Goal: Navigation & Orientation: Find specific page/section

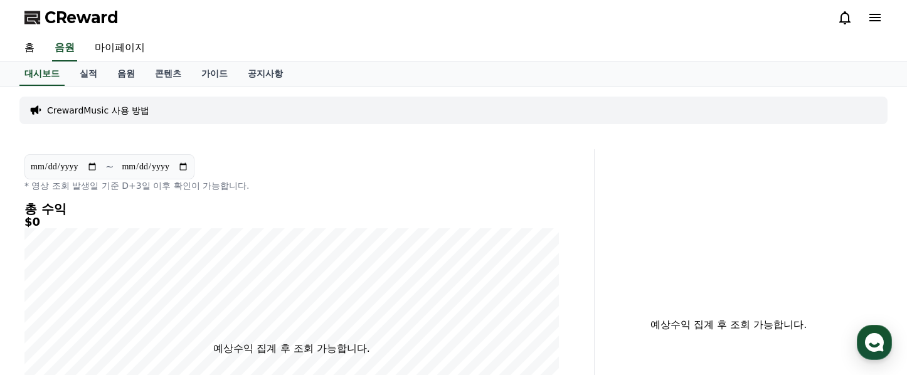
scroll to position [38, 0]
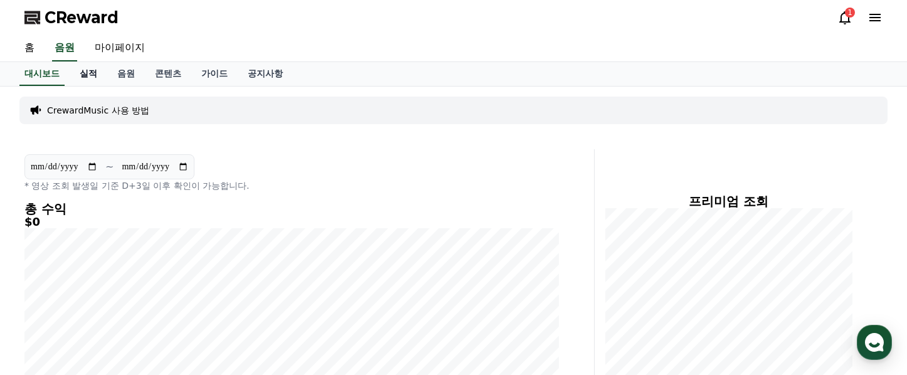
click at [78, 73] on link "실적" at bounding box center [89, 74] width 38 height 24
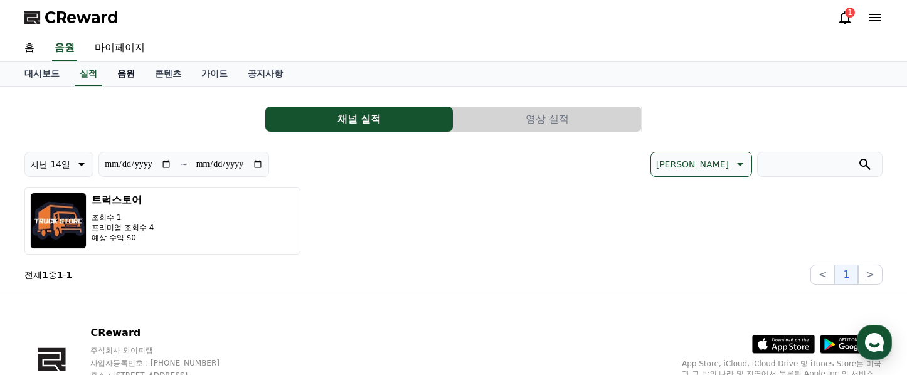
click at [120, 71] on link "음원" at bounding box center [126, 74] width 38 height 24
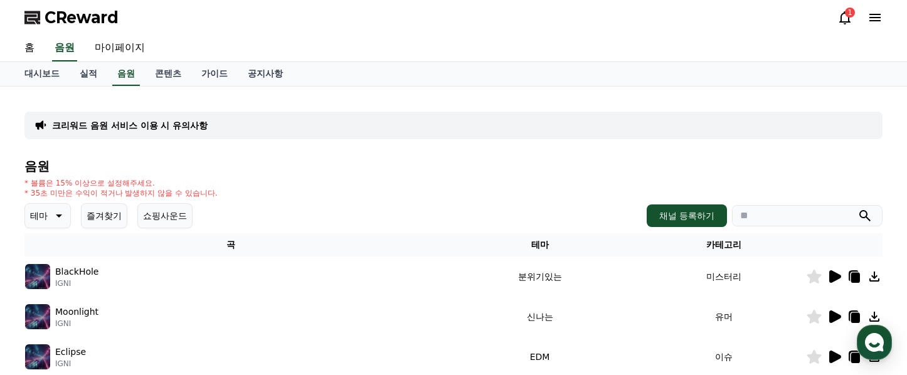
click at [843, 19] on icon at bounding box center [844, 17] width 15 height 15
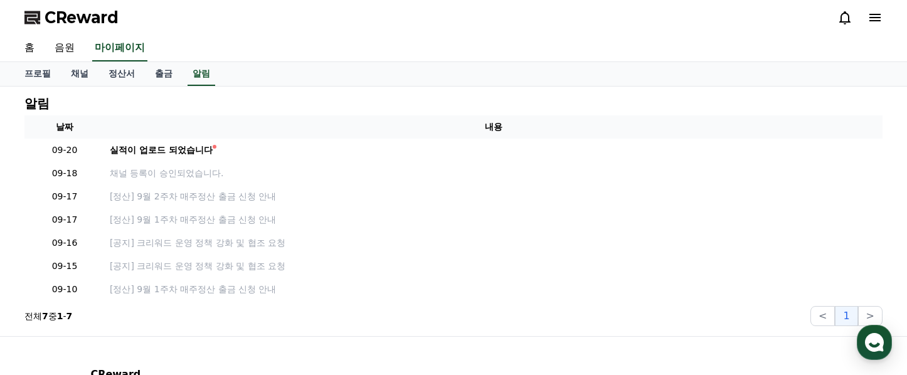
click at [843, 19] on icon at bounding box center [844, 17] width 15 height 15
click at [31, 46] on link "홈" at bounding box center [29, 48] width 30 height 26
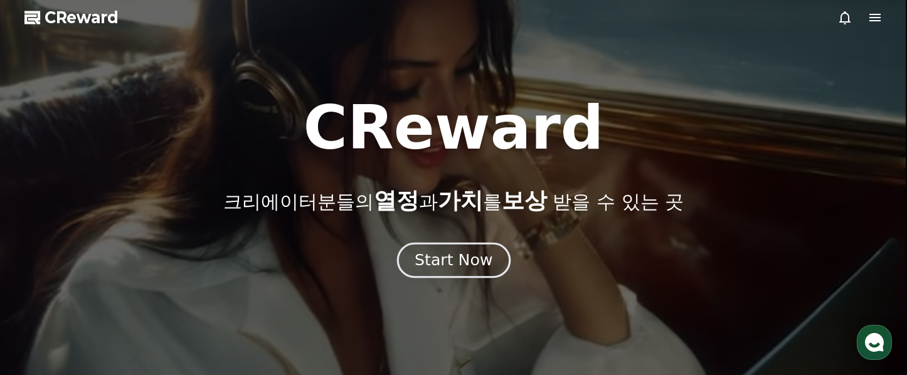
click at [460, 271] on button "Start Now" at bounding box center [453, 261] width 114 height 36
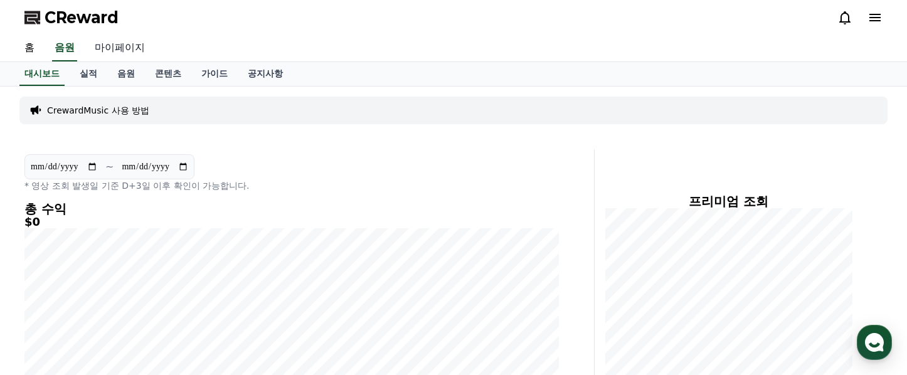
click at [109, 45] on link "마이페이지" at bounding box center [120, 48] width 70 height 26
select select "**********"
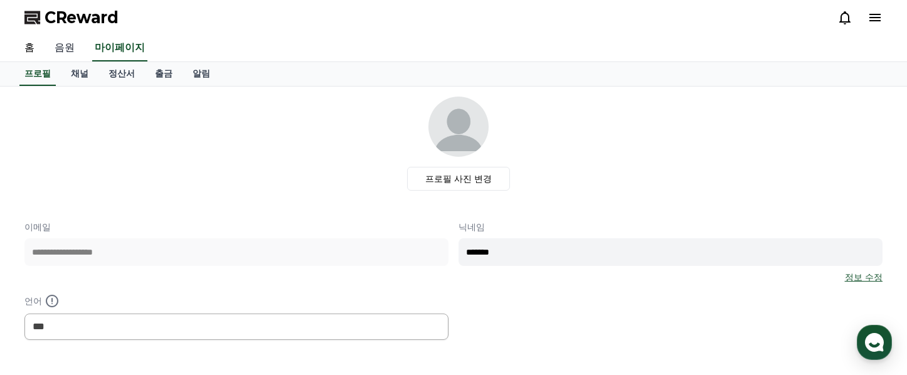
click at [60, 48] on link "음원" at bounding box center [65, 48] width 40 height 26
